Goal: Complete application form: Complete application form

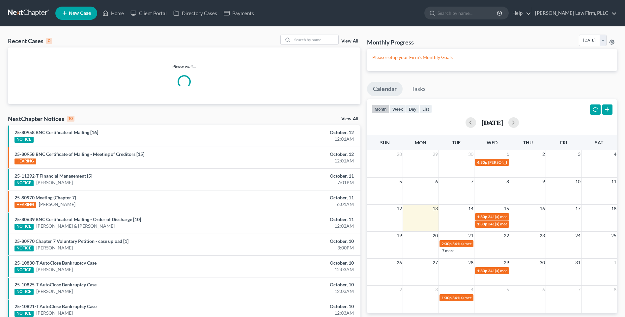
click at [75, 13] on span "New Case" at bounding box center [80, 13] width 22 height 5
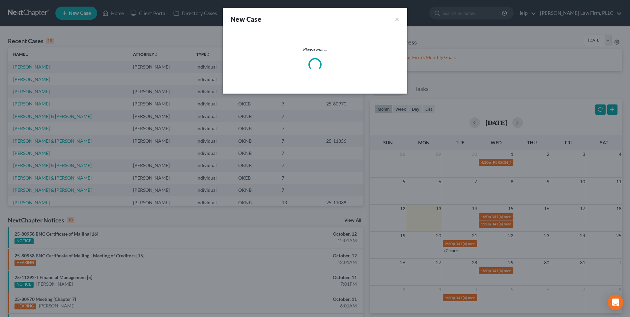
select select "64"
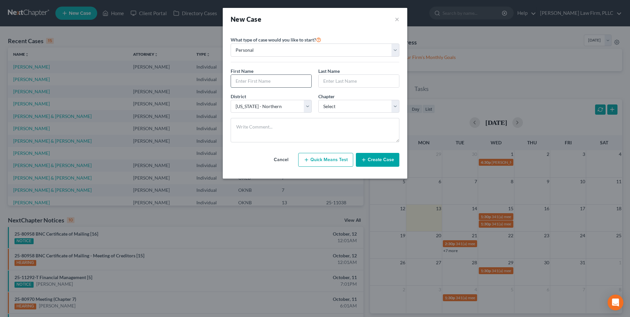
click at [267, 78] on input "text" at bounding box center [271, 81] width 80 height 13
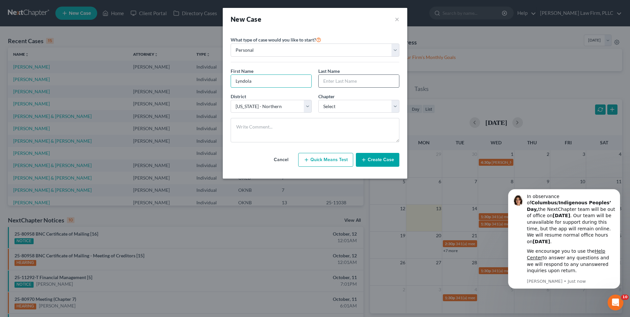
type input "Lyndola"
click at [334, 80] on input "text" at bounding box center [359, 81] width 80 height 13
type input "[PERSON_NAME]"
click at [358, 102] on select "Select 7 11 12 13" at bounding box center [358, 106] width 81 height 13
select select "0"
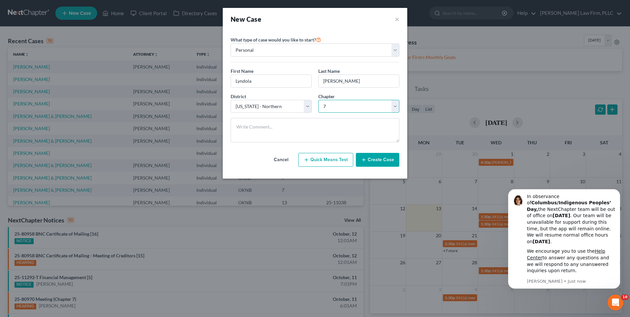
click at [318, 100] on select "Select 7 11 12 13" at bounding box center [358, 106] width 81 height 13
click at [371, 155] on button "Create Case" at bounding box center [377, 160] width 43 height 14
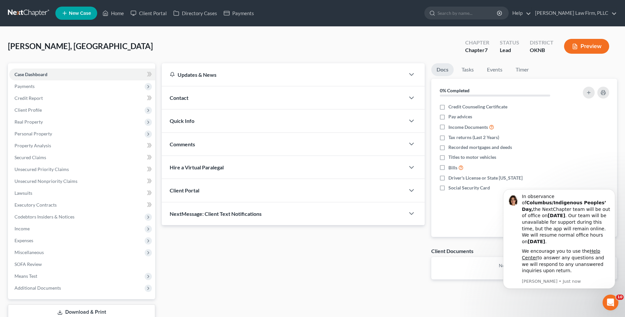
click at [244, 190] on div "Client Portal" at bounding box center [283, 190] width 243 height 23
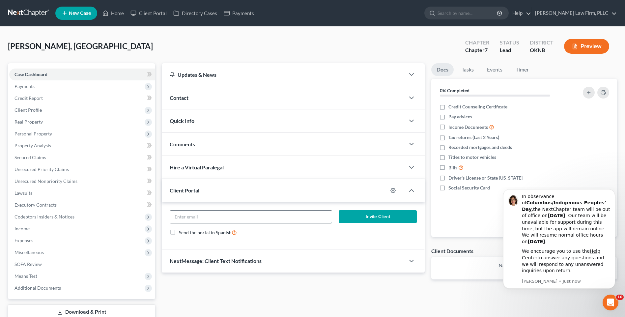
click at [215, 219] on input "email" at bounding box center [251, 216] width 162 height 13
paste input "[EMAIL_ADDRESS][DOMAIN_NAME]"
type input "[EMAIL_ADDRESS][DOMAIN_NAME]"
click at [277, 227] on form "[EMAIL_ADDRESS][DOMAIN_NAME] Invite Client Send the portal in Spanish" at bounding box center [293, 225] width 254 height 31
click at [376, 218] on button "Invite Client" at bounding box center [378, 216] width 78 height 13
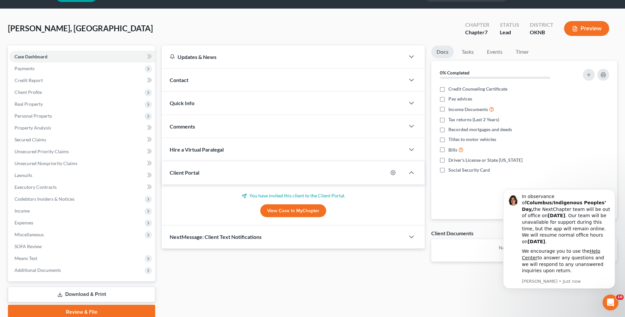
scroll to position [33, 0]
